Goal: Answer question/provide support

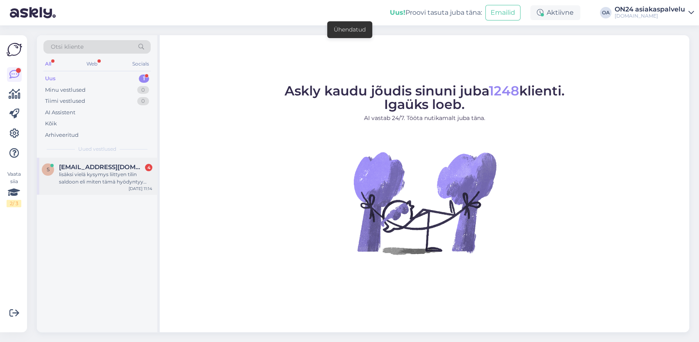
click at [90, 170] on span "[EMAIL_ADDRESS][DOMAIN_NAME]" at bounding box center [101, 166] width 85 height 7
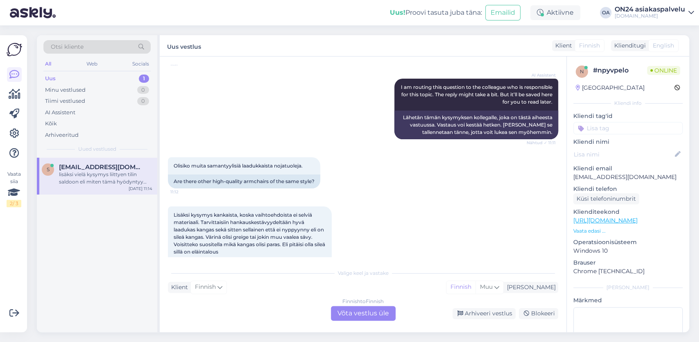
scroll to position [190, 0]
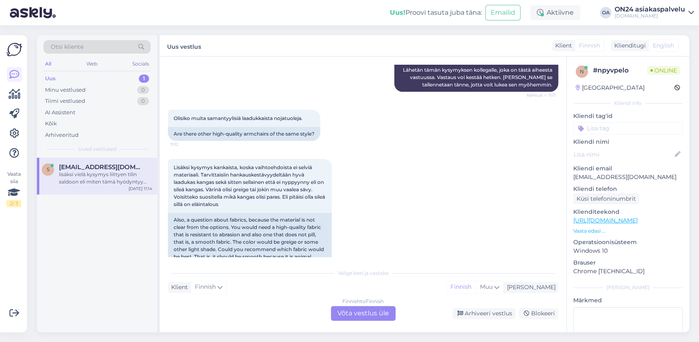
click at [362, 312] on div "Finnish to Finnish Võta vestlus üle" at bounding box center [363, 313] width 65 height 15
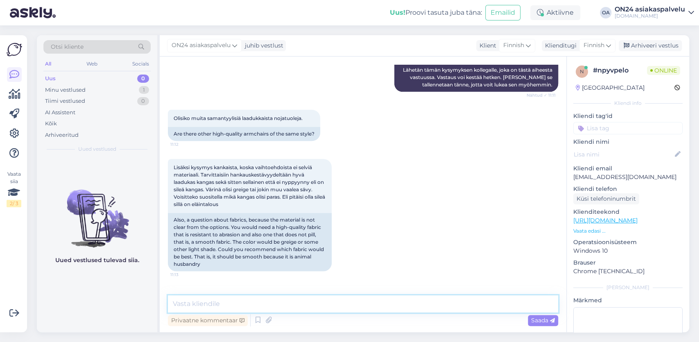
drag, startPoint x: 204, startPoint y: 309, endPoint x: 201, endPoint y: 305, distance: 5.0
click at [202, 308] on textarea at bounding box center [363, 303] width 390 height 17
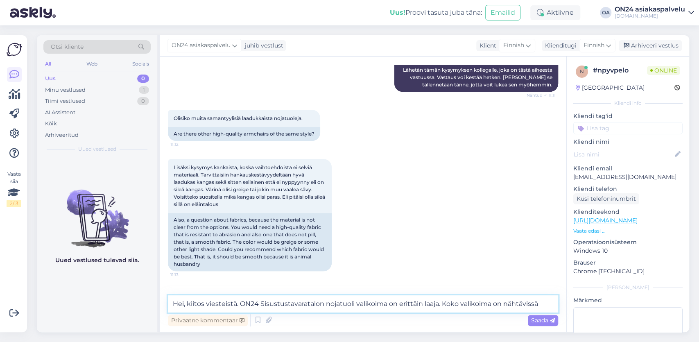
paste textarea "[URL][DOMAIN_NAME]"
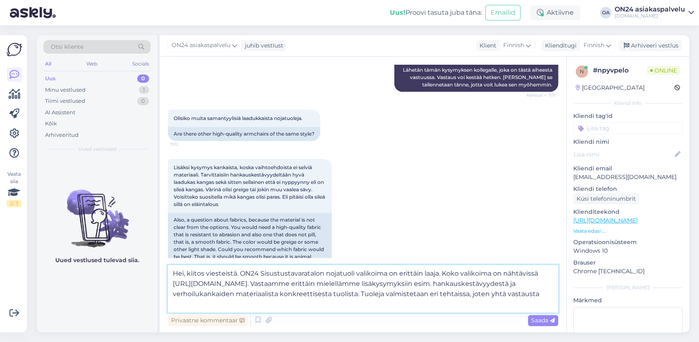
drag, startPoint x: 551, startPoint y: 294, endPoint x: 550, endPoint y: 303, distance: 8.3
click at [550, 302] on textarea "Hei, kiitos viesteistä. ON24 Sisustustavaratalon nojatuoli valikoima on erittäi…" at bounding box center [363, 289] width 390 height 48
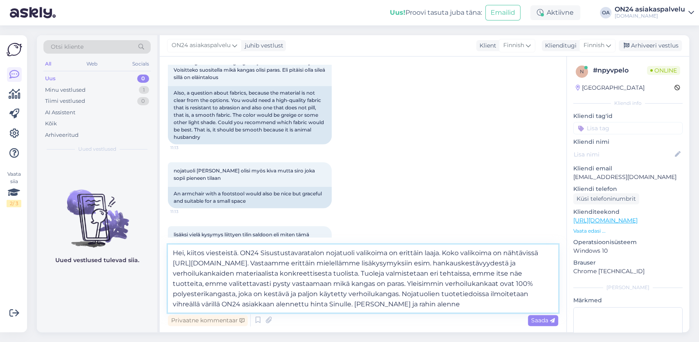
scroll to position [0, 0]
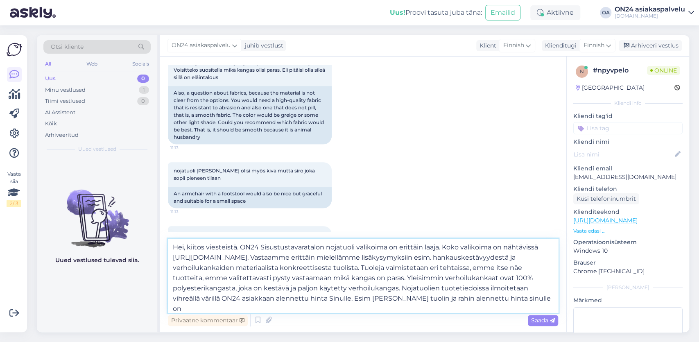
paste textarea "387,33 €"
paste textarea "[URL][DOMAIN_NAME]"
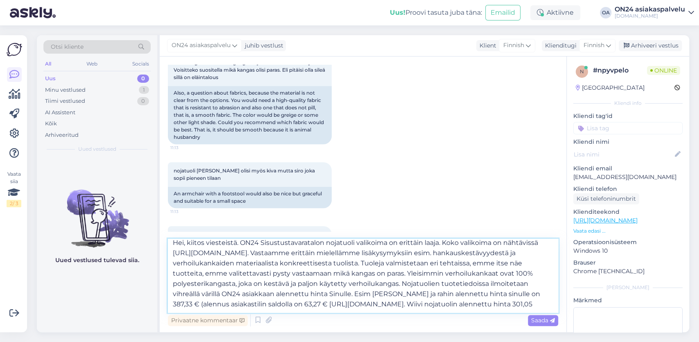
click at [342, 306] on textarea "Hei, kiitos viesteistä. ON24 Sisustustavaratalon nojatuoli valikoima on erittäi…" at bounding box center [363, 276] width 390 height 74
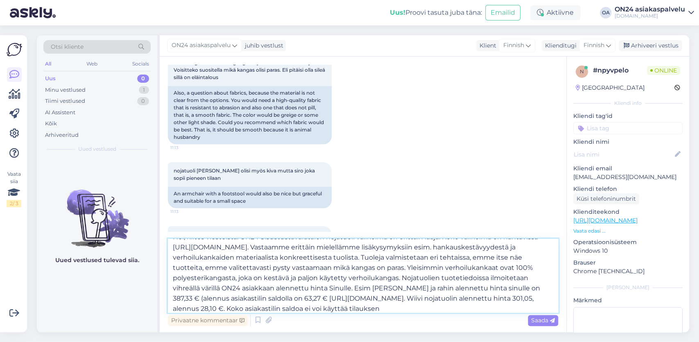
scroll to position [20, 0]
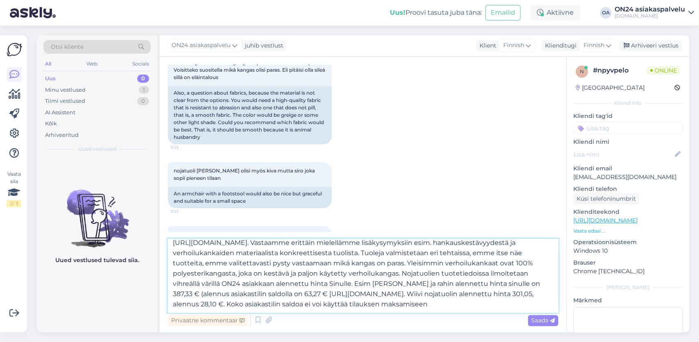
type textarea "Hei, kiitos viesteistä. ON24 Sisustustavaratalon nojatuoli valikoima on erittäi…"
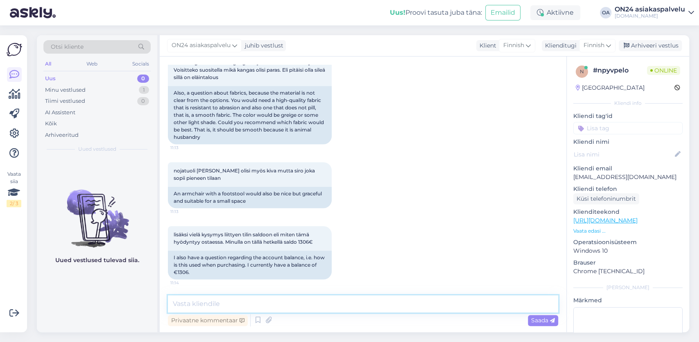
scroll to position [0, 0]
